Goal: Complete application form: Complete application form

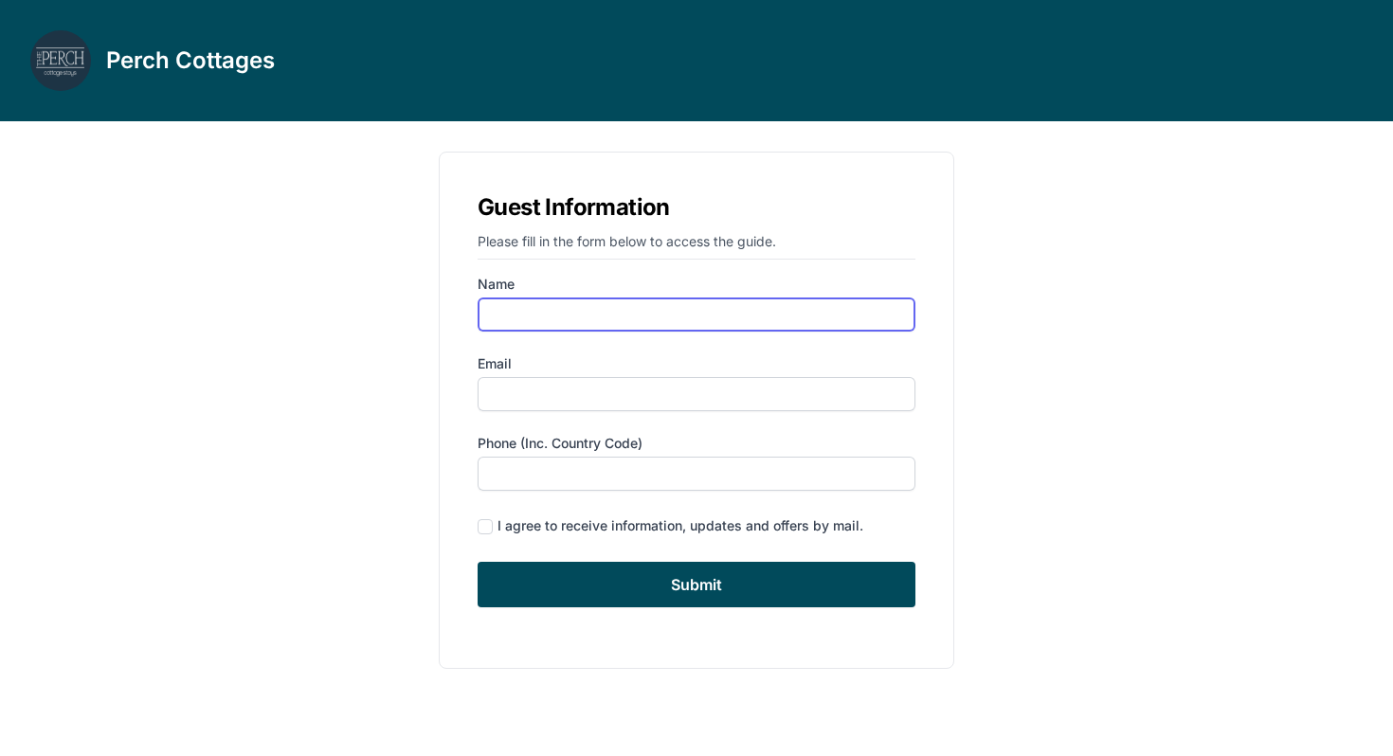
click at [593, 301] on input "Name" at bounding box center [697, 315] width 438 height 34
type input "[PERSON_NAME]"
type input "[EMAIL_ADDRESS][DOMAIN_NAME]"
type input "5135155789"
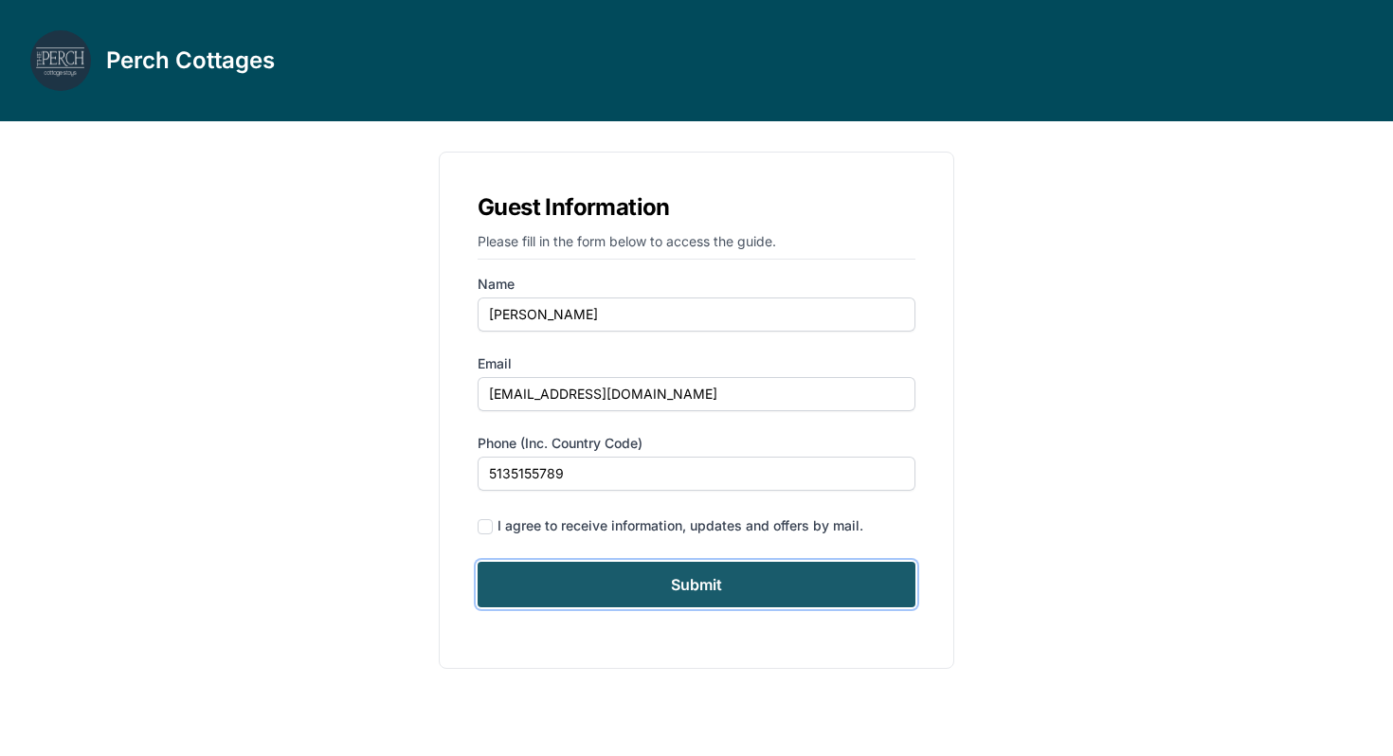
click at [718, 581] on input "Submit" at bounding box center [697, 584] width 438 height 45
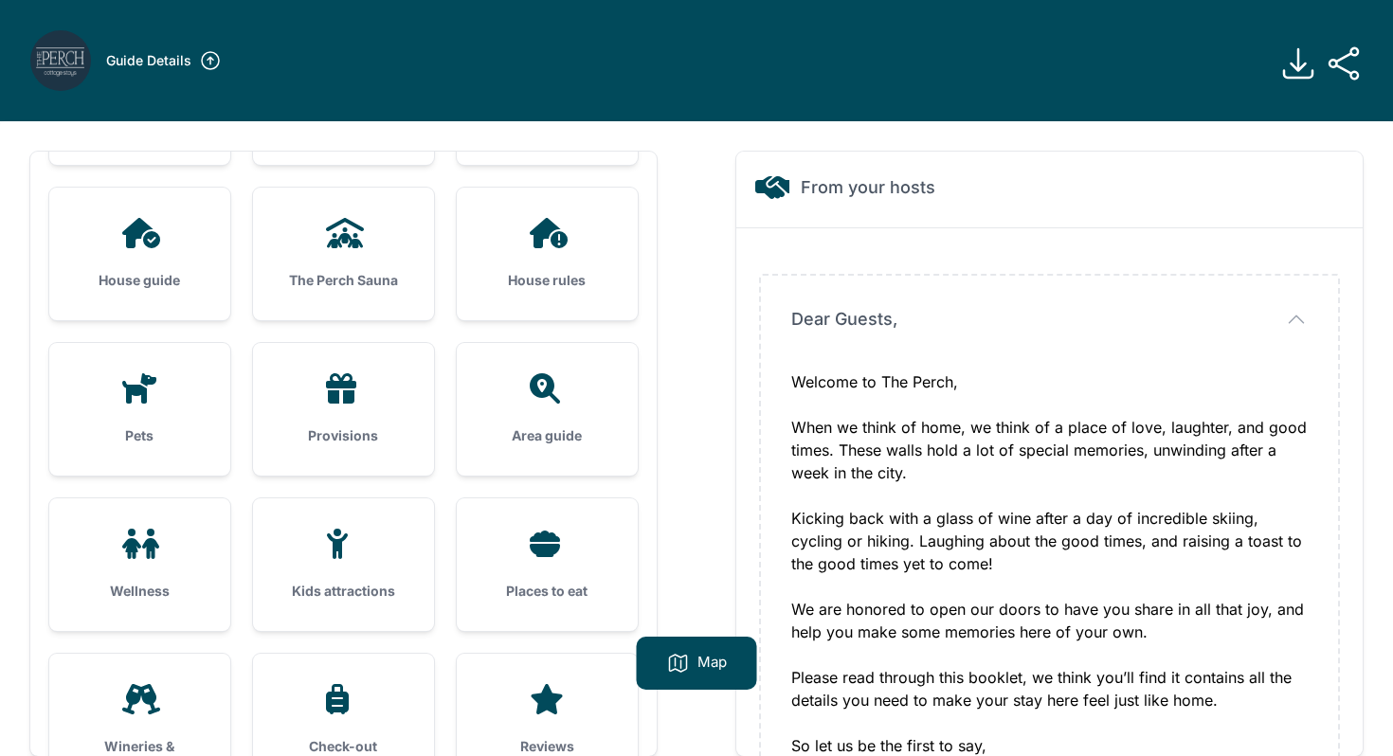
scroll to position [146, 0]
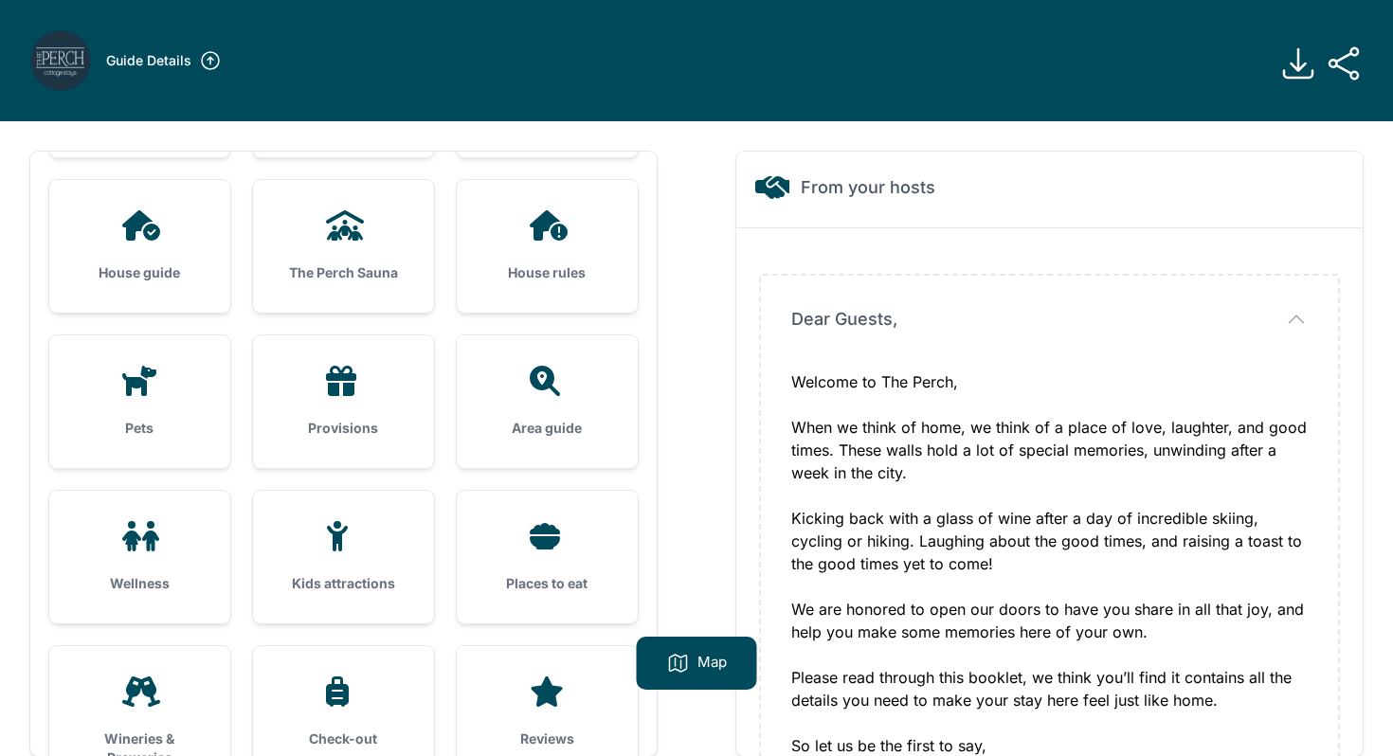
click at [378, 277] on h3 "The Perch Sauna" at bounding box center [343, 272] width 120 height 19
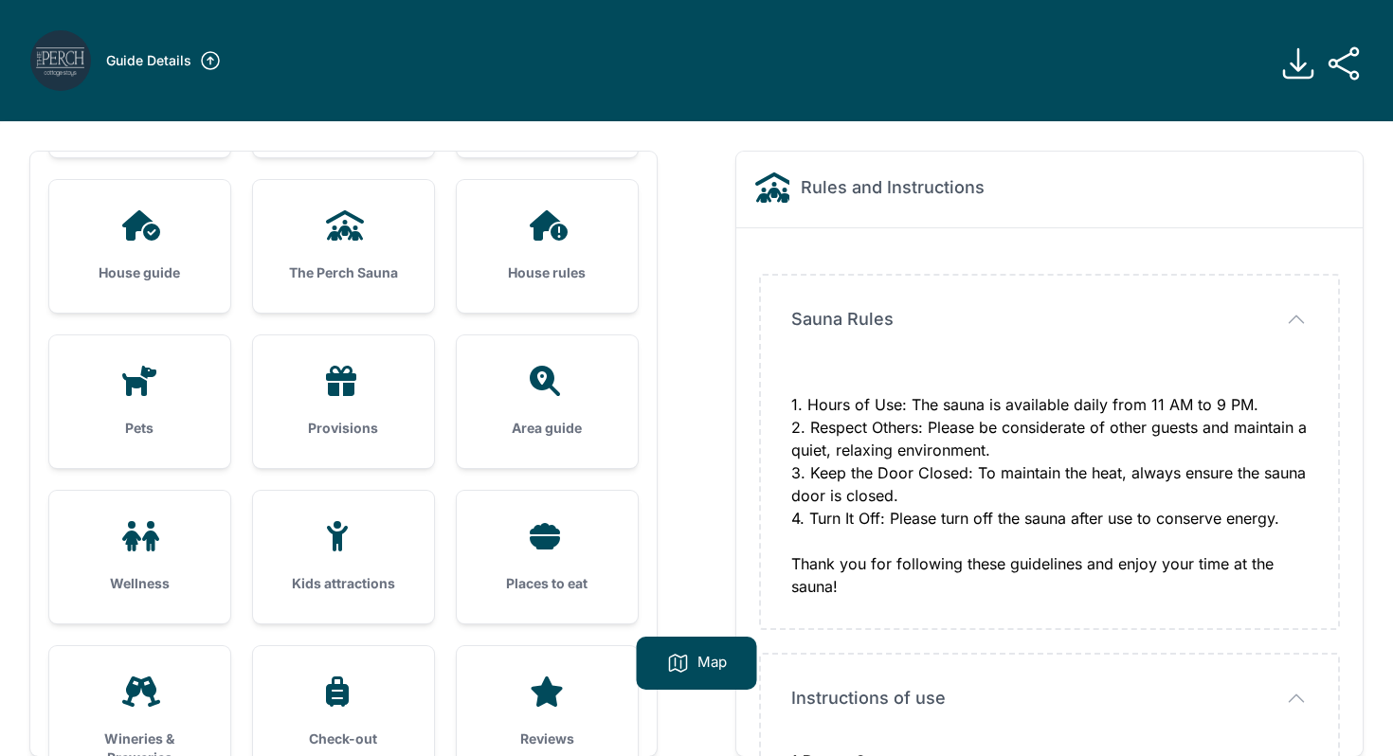
click at [353, 234] on icon at bounding box center [345, 225] width 38 height 30
click at [109, 227] on div at bounding box center [140, 225] width 120 height 30
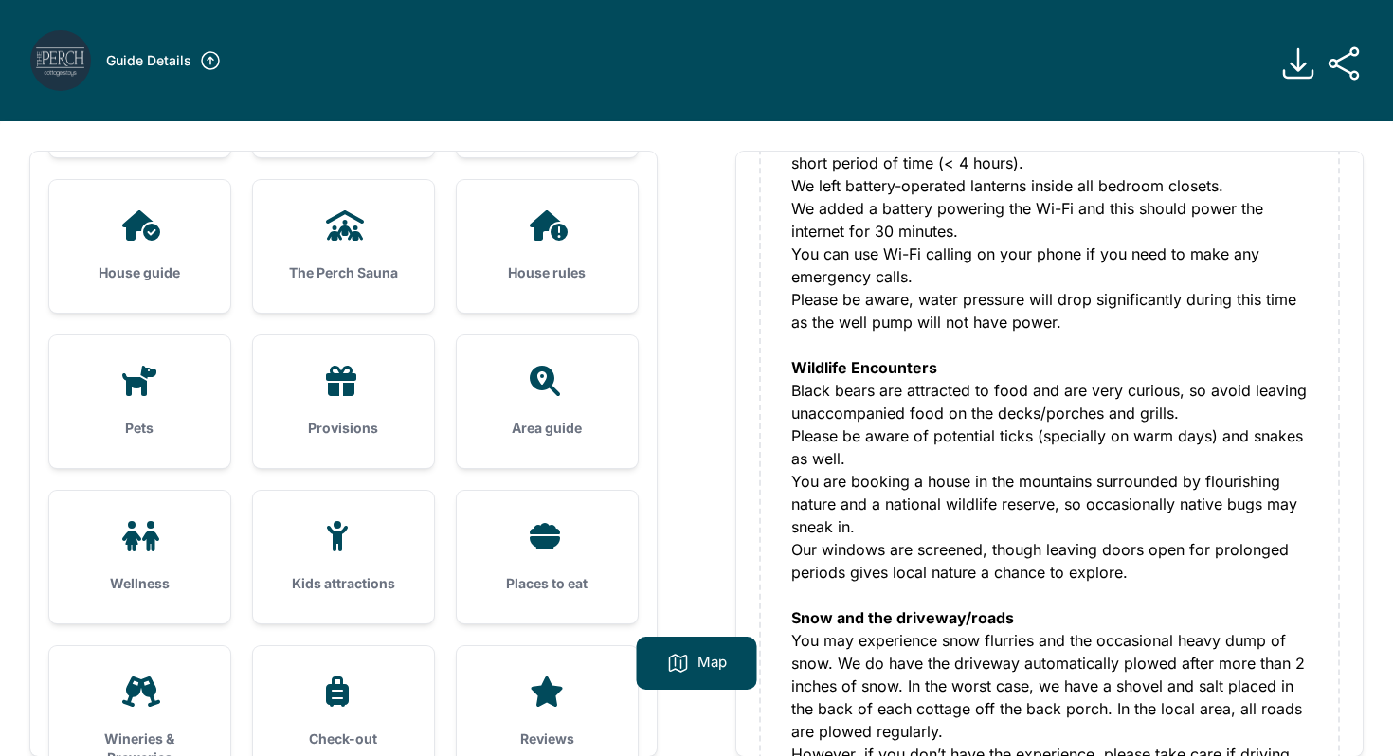
scroll to position [588, 0]
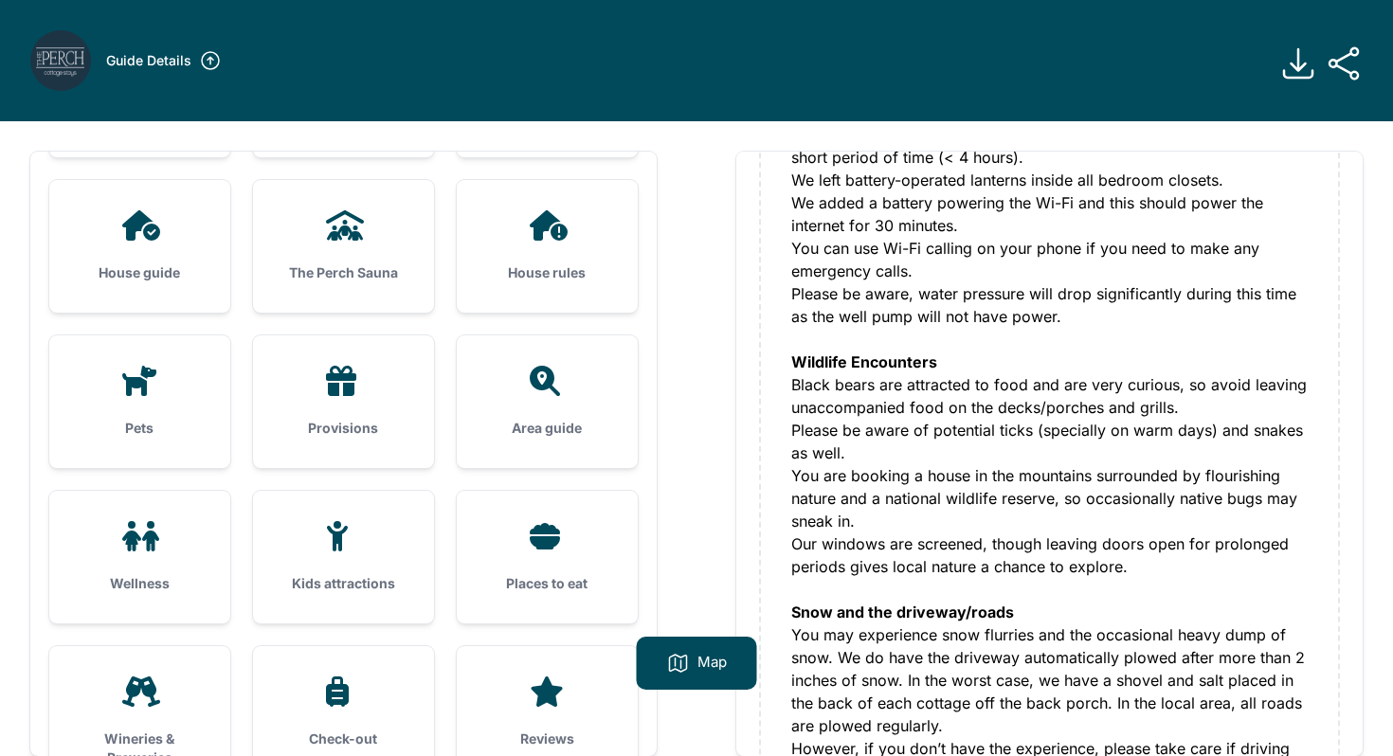
click at [562, 226] on icon at bounding box center [549, 225] width 38 height 30
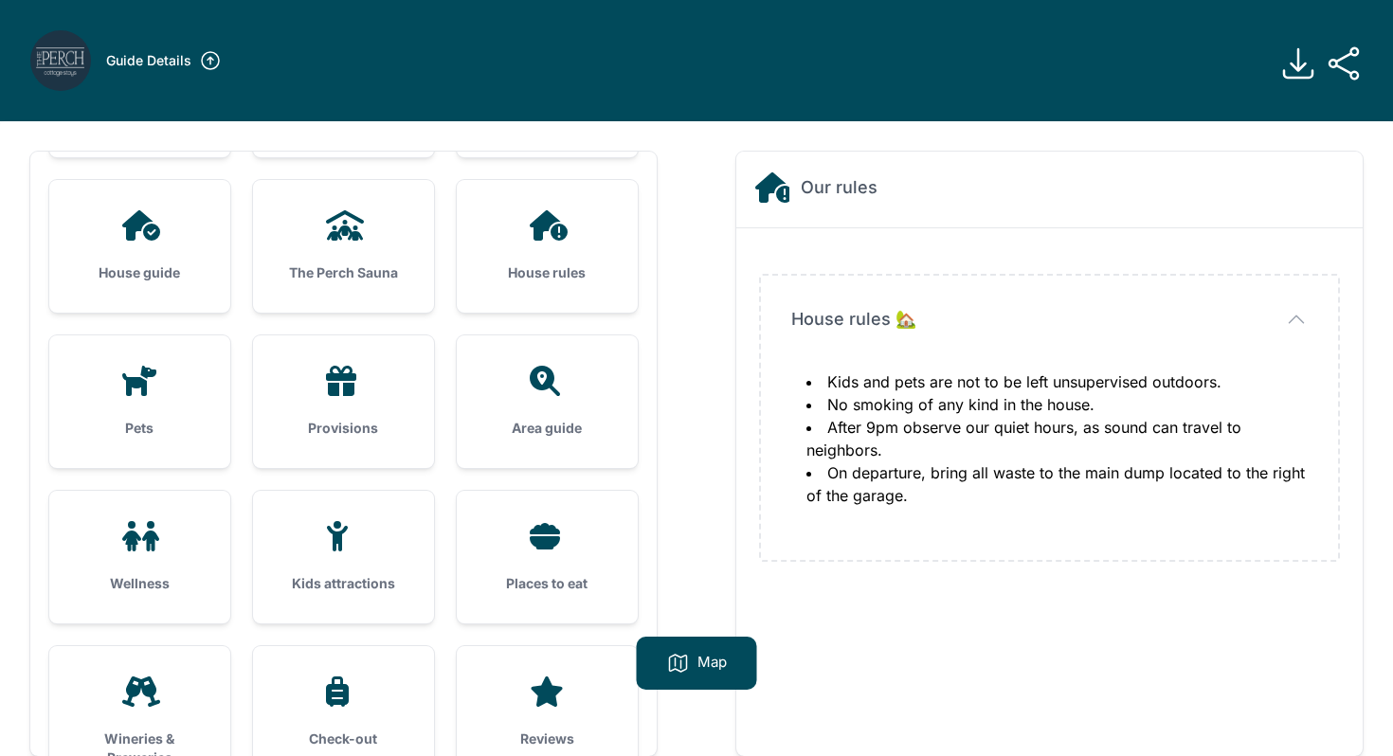
click at [554, 404] on div "Area guide" at bounding box center [547, 401] width 181 height 133
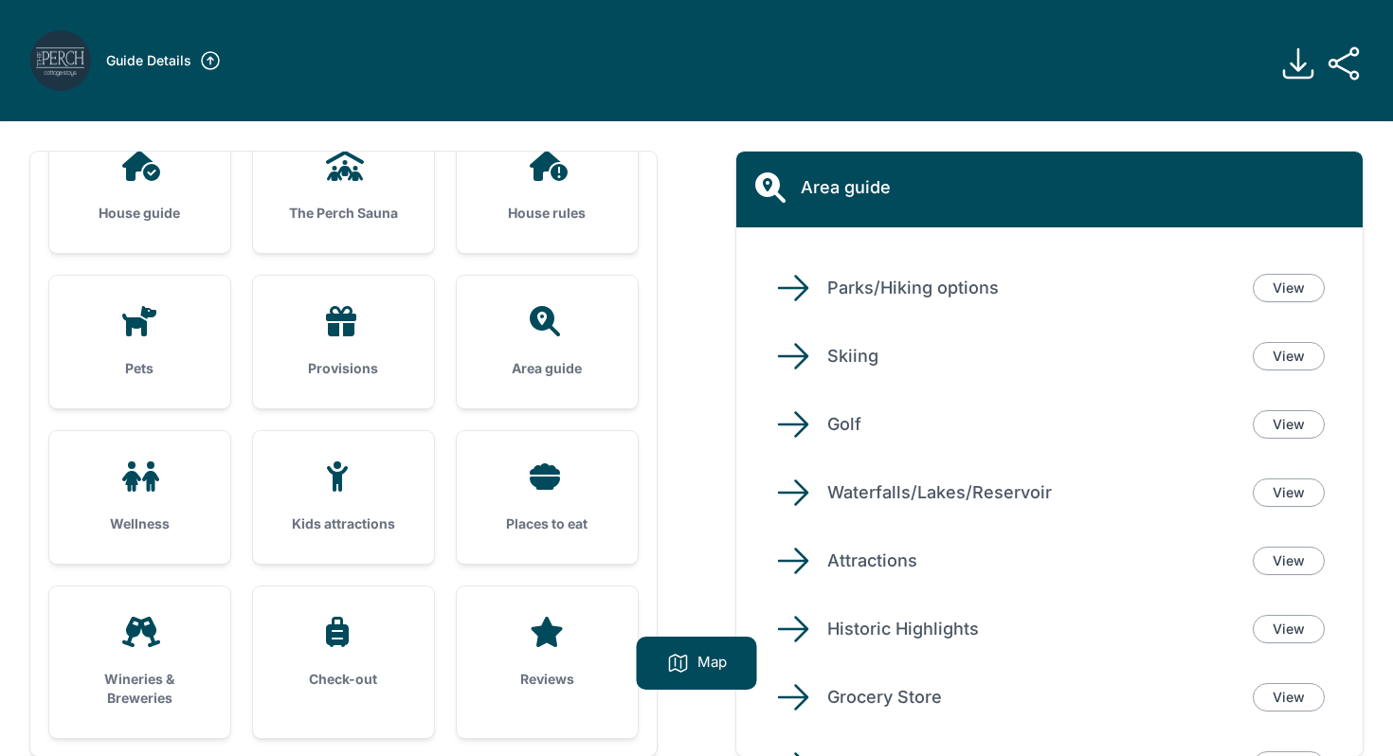
scroll to position [0, 0]
